Goal: Information Seeking & Learning: Learn about a topic

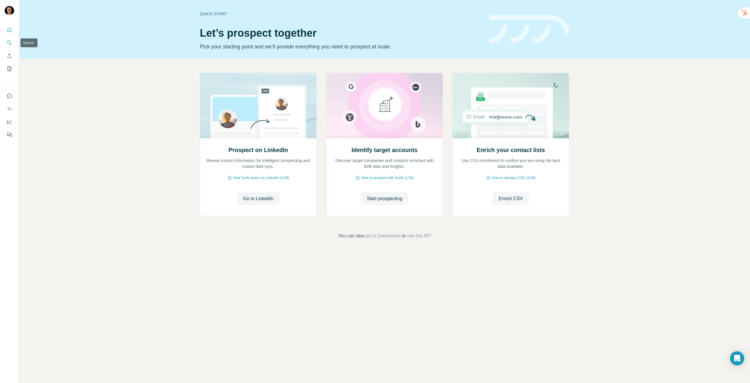
click at [13, 43] on button "Search" at bounding box center [9, 43] width 9 height 11
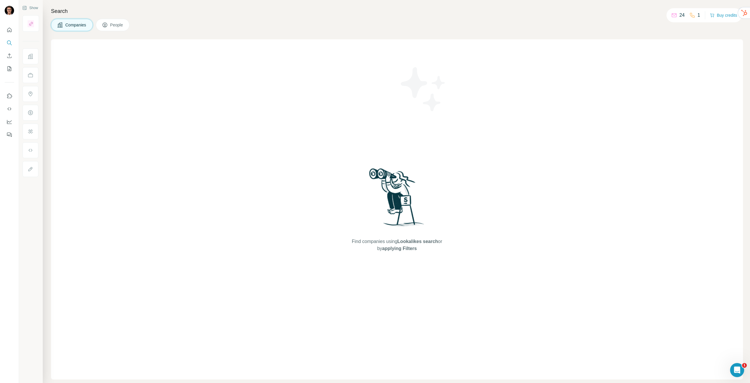
click at [120, 24] on span "People" at bounding box center [116, 25] width 13 height 6
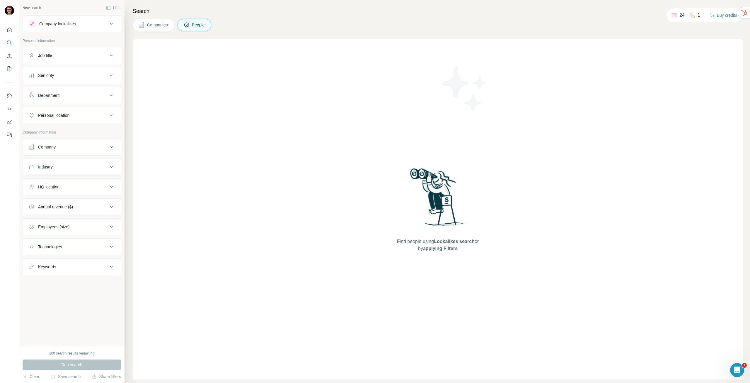
click at [190, 26] on icon at bounding box center [187, 25] width 6 height 6
click at [12, 30] on icon "Quick start" at bounding box center [9, 30] width 6 height 6
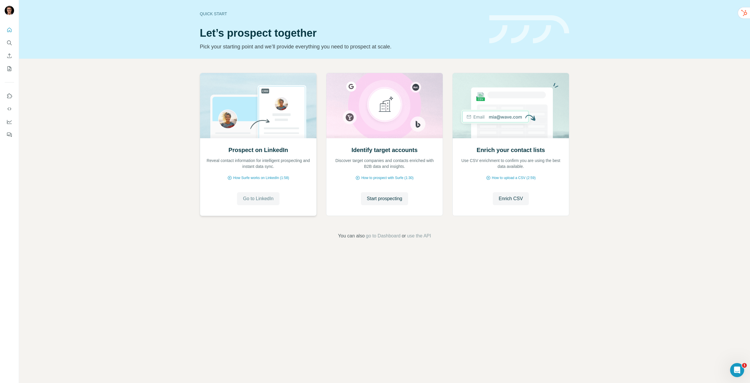
click at [268, 200] on span "Go to LinkedIn" at bounding box center [258, 198] width 30 height 7
click at [541, 191] on div "Enrich your contact lists Use CSV enrichment to confirm you are using the best …" at bounding box center [511, 176] width 116 height 78
click at [11, 55] on icon "Enrich CSV" at bounding box center [9, 56] width 6 height 6
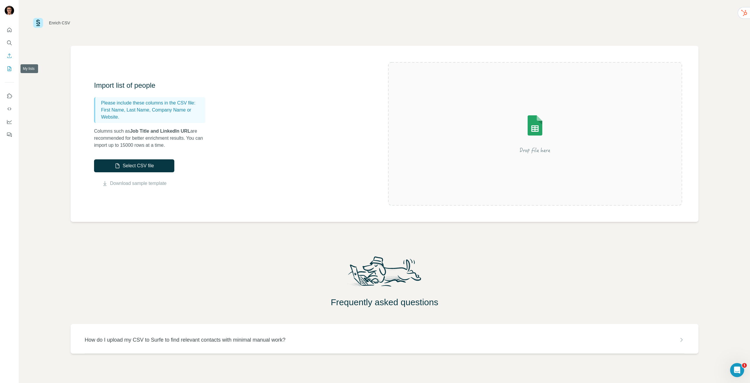
click at [10, 65] on button "My lists" at bounding box center [9, 68] width 9 height 11
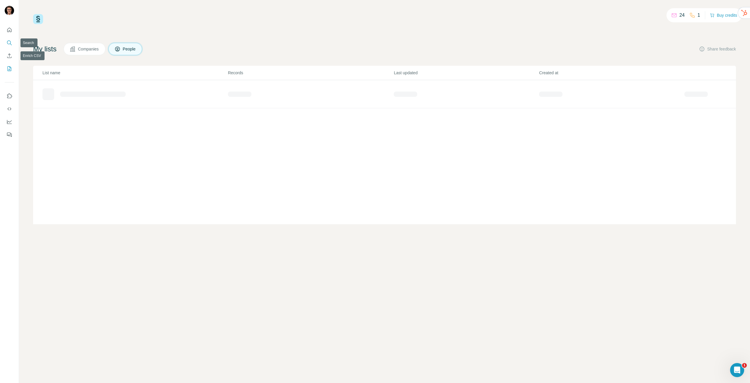
click at [13, 41] on button "Search" at bounding box center [9, 43] width 9 height 11
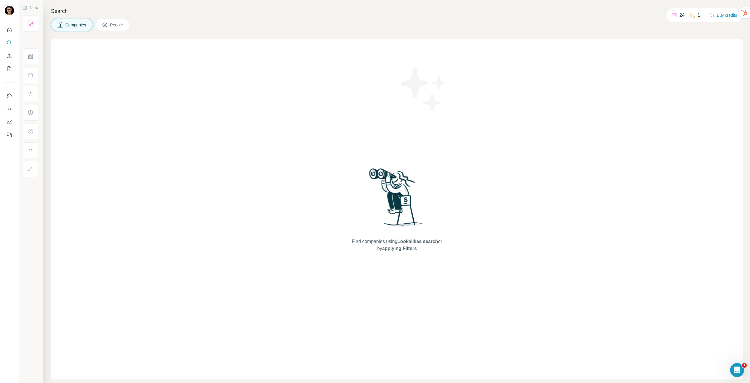
click at [120, 26] on span "People" at bounding box center [116, 25] width 13 height 6
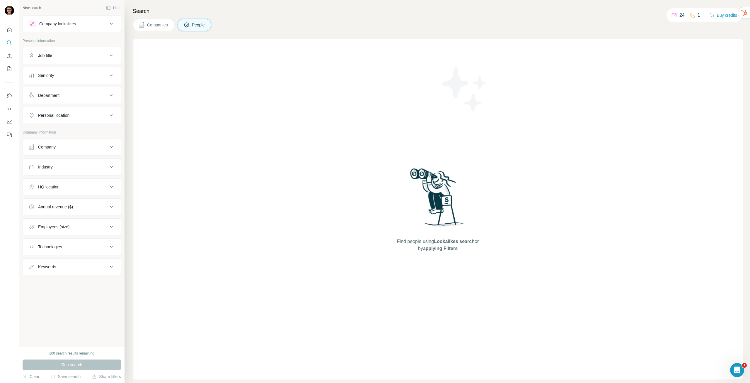
click at [71, 62] on button "Job title" at bounding box center [72, 55] width 98 height 14
click at [71, 60] on button "Job title" at bounding box center [72, 56] width 98 height 16
click at [579, 91] on div "Find people using Lookalikes search or by applying Filters" at bounding box center [438, 209] width 611 height 340
click at [740, 365] on div "Open Intercom Messenger" at bounding box center [736, 368] width 19 height 19
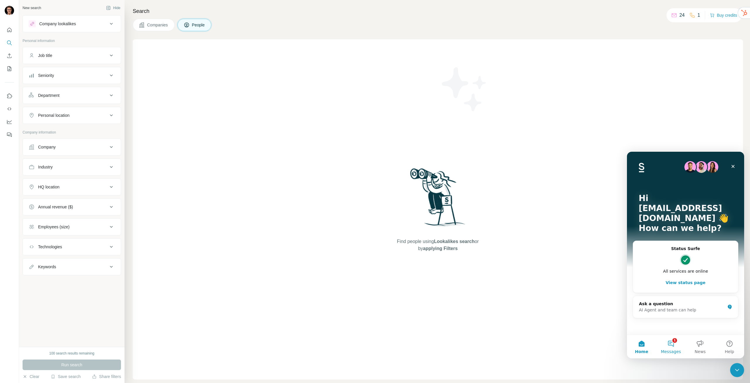
click at [669, 340] on button "1 Messages" at bounding box center [671, 345] width 29 height 23
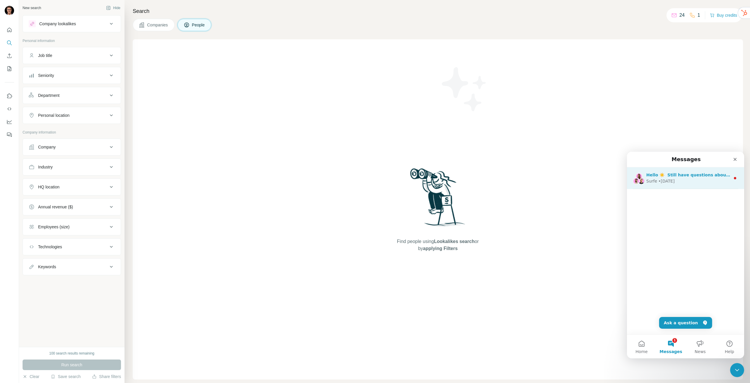
click at [698, 180] on div "Surfe • 10w ago" at bounding box center [689, 181] width 84 height 6
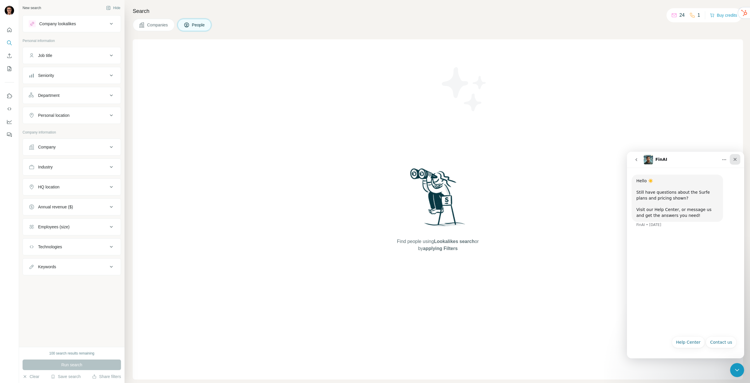
click at [737, 160] on icon "Close" at bounding box center [735, 159] width 5 height 5
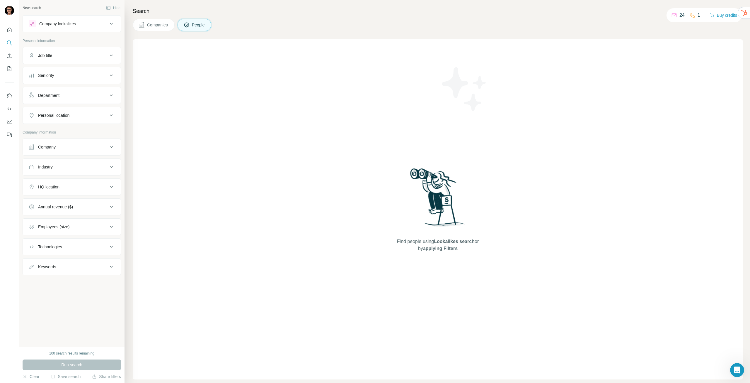
click at [81, 365] on div "Run search" at bounding box center [72, 364] width 98 height 11
click at [154, 30] on button "Companies" at bounding box center [154, 25] width 42 height 12
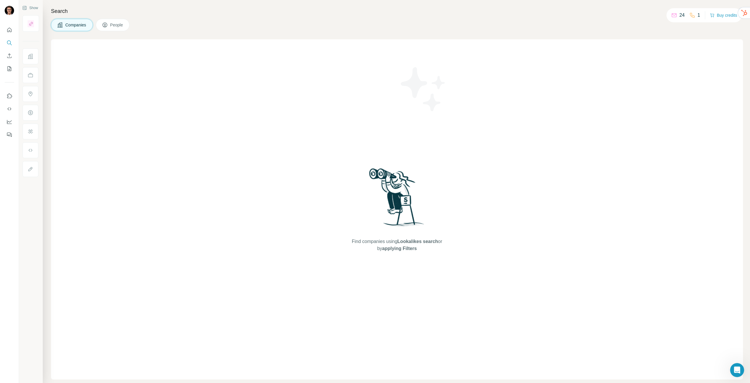
click at [123, 27] on span "People" at bounding box center [116, 25] width 13 height 6
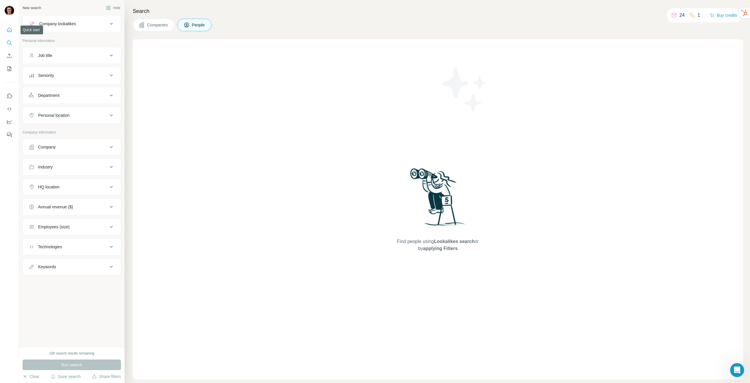
click at [11, 32] on icon "Quick start" at bounding box center [9, 30] width 6 height 6
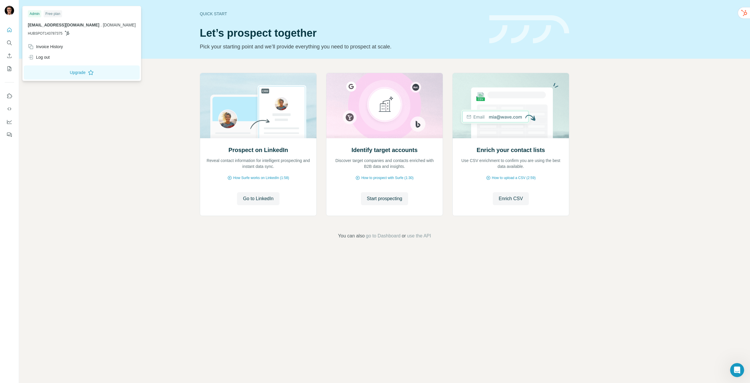
click at [10, 8] on img at bounding box center [9, 10] width 9 height 9
click at [144, 52] on div "Quick start Let’s prospect together Pick your starting point and we’ll provide …" at bounding box center [384, 29] width 731 height 59
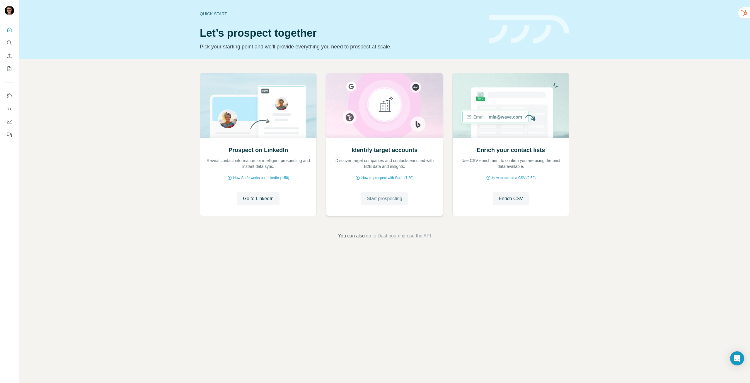
click at [381, 195] on button "Start prospecting" at bounding box center [384, 198] width 47 height 13
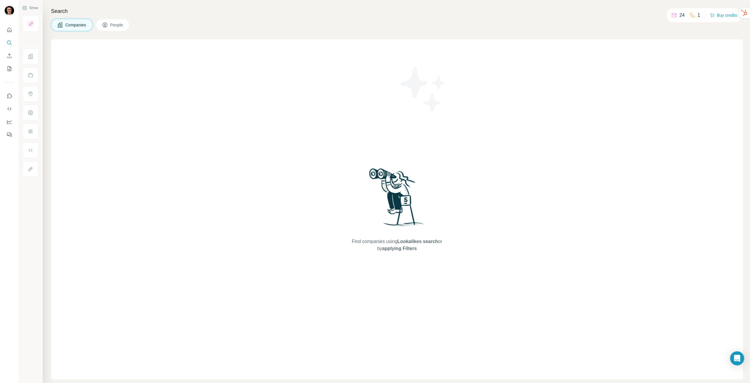
click at [680, 14] on p "24" at bounding box center [682, 15] width 5 height 7
click at [688, 15] on div "24 1" at bounding box center [686, 15] width 29 height 8
click at [677, 15] on div "24" at bounding box center [678, 15] width 13 height 7
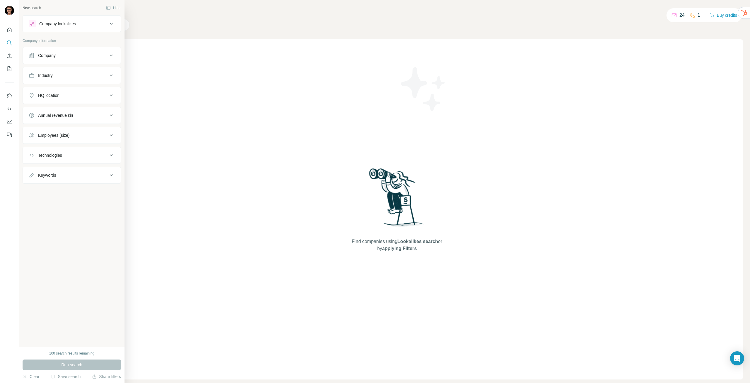
click at [90, 21] on div "Company lookalikes" at bounding box center [68, 23] width 79 height 7
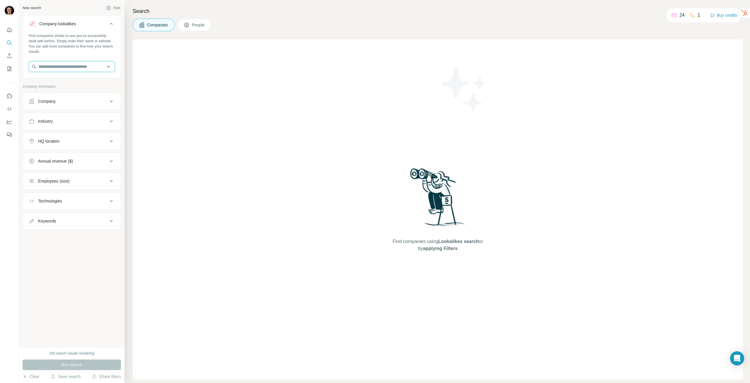
click at [79, 70] on input "text" at bounding box center [72, 66] width 86 height 11
click at [203, 15] on h4 "Search" at bounding box center [438, 11] width 611 height 8
click at [203, 24] on span "People" at bounding box center [198, 25] width 13 height 6
drag, startPoint x: 199, startPoint y: 56, endPoint x: 143, endPoint y: 35, distance: 60.1
click at [198, 56] on div "Find people using Lookalikes search or by applying Filters" at bounding box center [438, 209] width 611 height 340
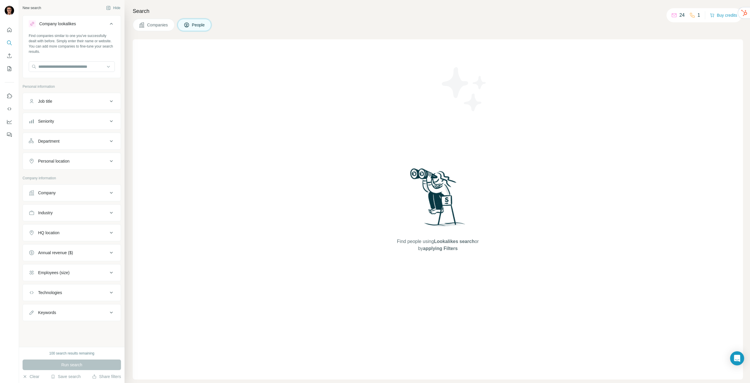
click at [115, 20] on button "Company lookalikes" at bounding box center [72, 25] width 98 height 16
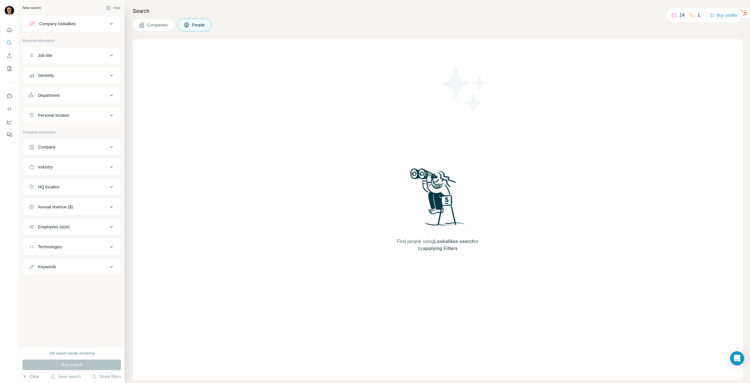
click at [111, 26] on icon at bounding box center [111, 23] width 7 height 7
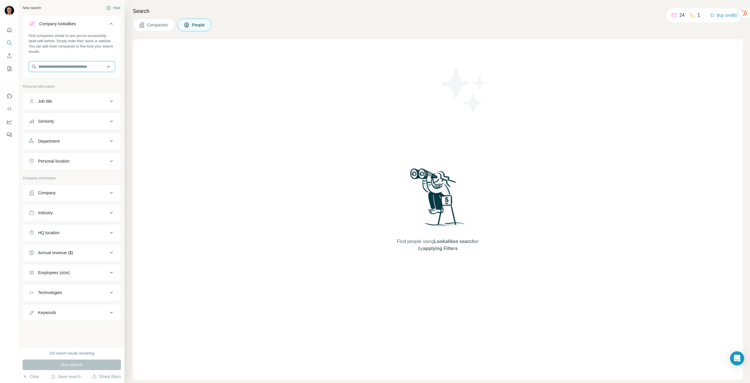
click at [86, 67] on input "text" at bounding box center [72, 66] width 86 height 11
paste input "**********"
type input "**********"
click at [72, 83] on div "LinkedIn linkedin.com" at bounding box center [71, 82] width 83 height 16
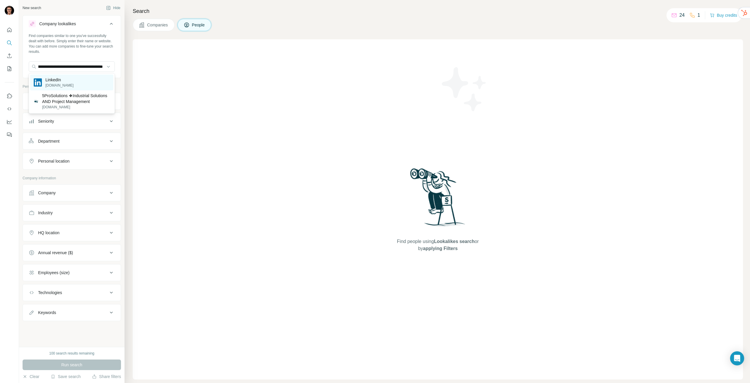
scroll to position [0, 0]
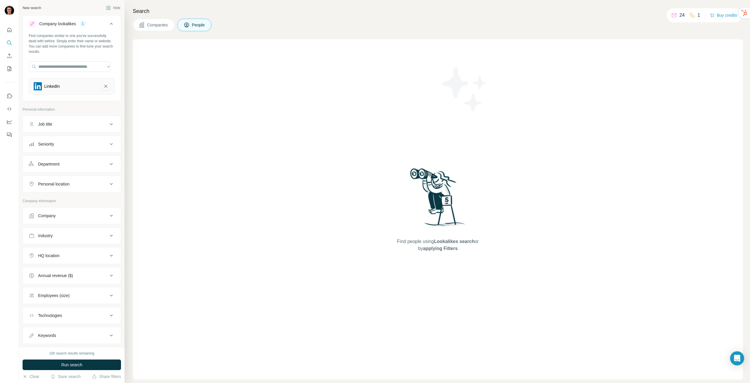
click at [103, 88] on icon "LinkedIn-remove-button" at bounding box center [105, 86] width 5 height 6
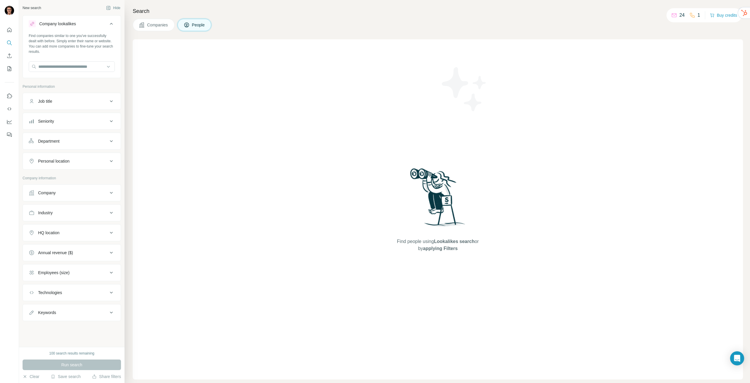
click at [65, 98] on button "Job title" at bounding box center [72, 101] width 98 height 14
click at [65, 99] on div "Job title" at bounding box center [68, 101] width 79 height 6
click at [86, 278] on button "Employees (size)" at bounding box center [72, 272] width 98 height 14
click at [86, 274] on div "Employees (size)" at bounding box center [68, 272] width 79 height 6
click at [67, 319] on button "Keywords" at bounding box center [72, 312] width 98 height 14
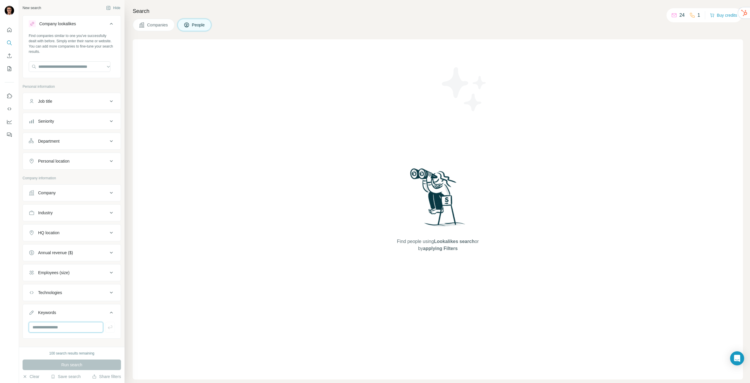
click at [62, 330] on input "text" at bounding box center [66, 327] width 74 height 11
type input "**********"
click at [73, 364] on span "Run search" at bounding box center [71, 364] width 21 height 6
click at [164, 25] on span "Companies" at bounding box center [157, 25] width 21 height 6
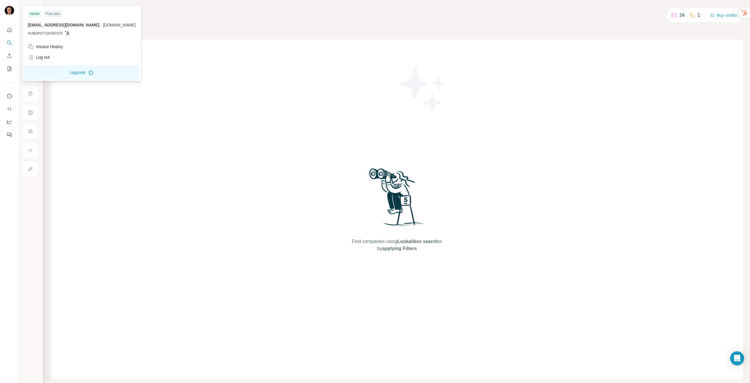
click at [9, 11] on img at bounding box center [9, 10] width 9 height 9
click at [11, 70] on icon "My lists" at bounding box center [9, 69] width 6 height 6
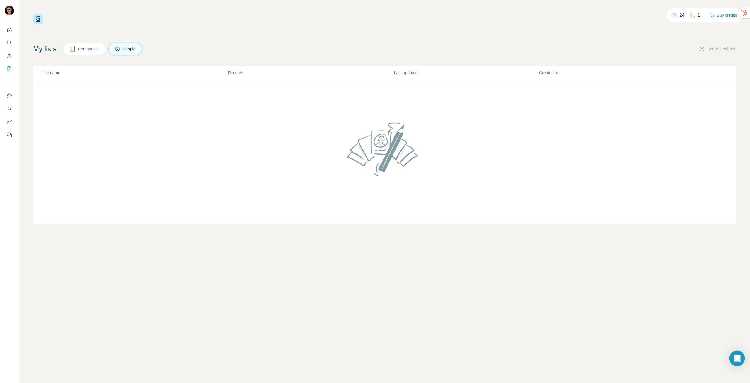
click at [740, 360] on icon "Open Intercom Messenger" at bounding box center [737, 358] width 7 height 8
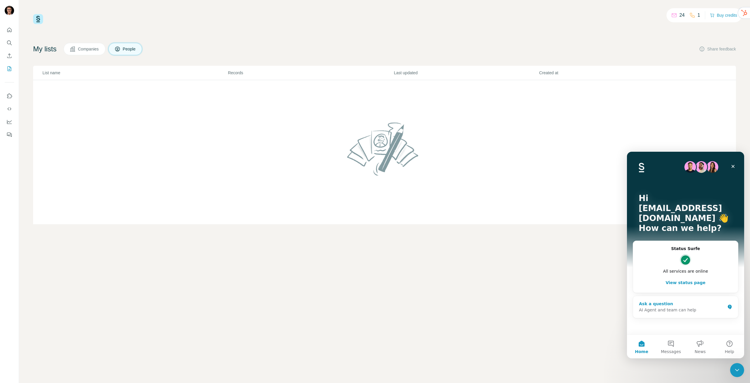
click at [674, 300] on div "Ask a question" at bounding box center [682, 303] width 86 height 6
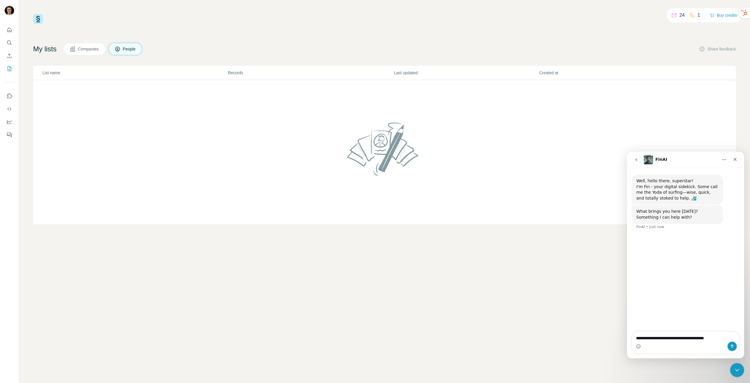
type textarea "**********"
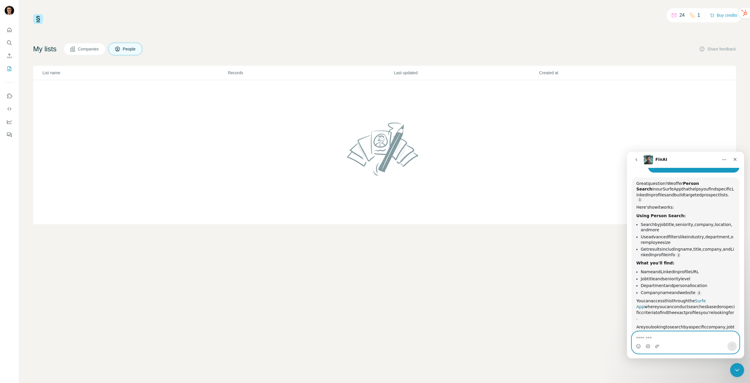
scroll to position [74, 0]
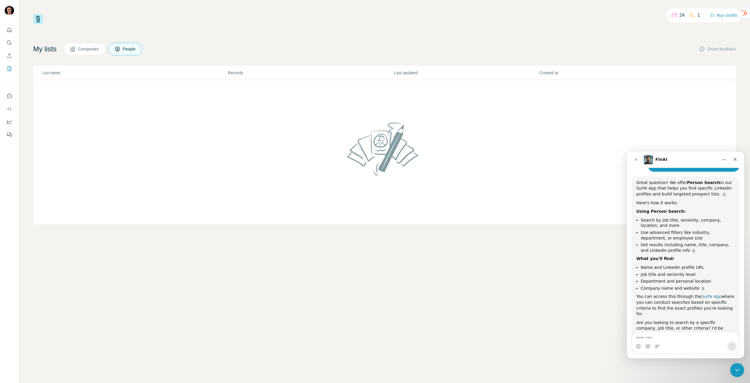
click at [704, 294] on link "Surfe App" at bounding box center [712, 296] width 20 height 5
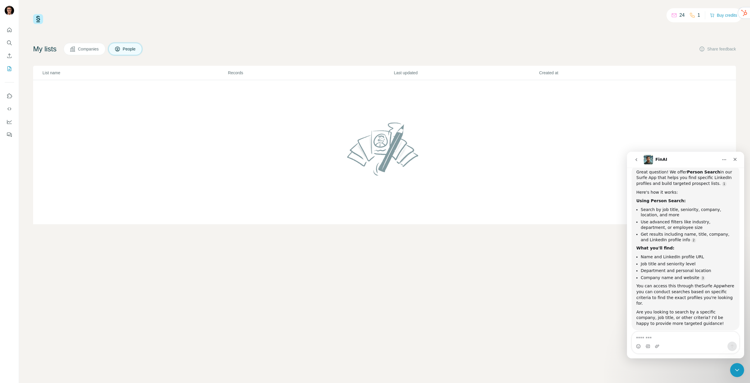
scroll to position [0, 0]
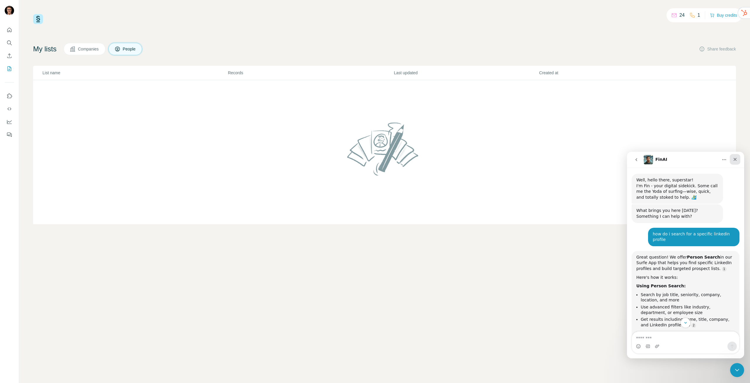
click at [733, 161] on icon "Close" at bounding box center [735, 159] width 5 height 5
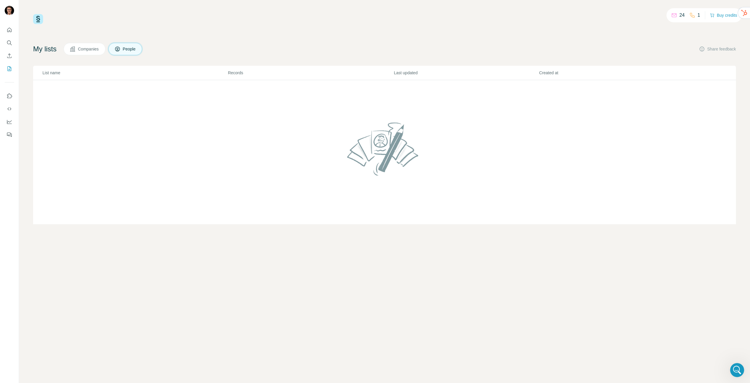
scroll to position [85, 0]
click at [577, 18] on div "24 1 Buy credits" at bounding box center [384, 19] width 703 height 10
